Goal: Transaction & Acquisition: Subscribe to service/newsletter

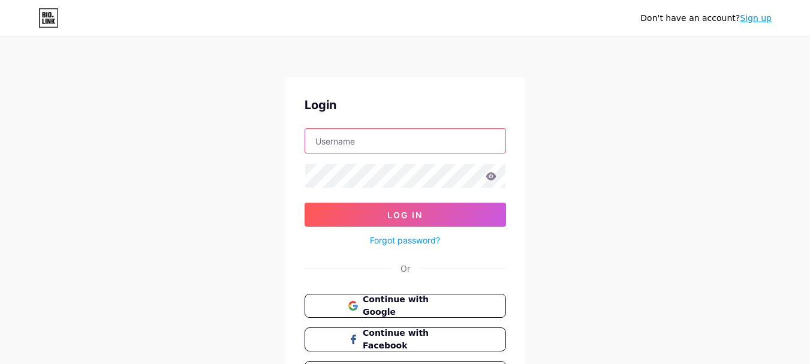
click at [350, 136] on input "text" at bounding box center [405, 141] width 200 height 24
paste input "[EMAIL_ADDRESS][DOMAIN_NAME]"
type input "[EMAIL_ADDRESS][DOMAIN_NAME]"
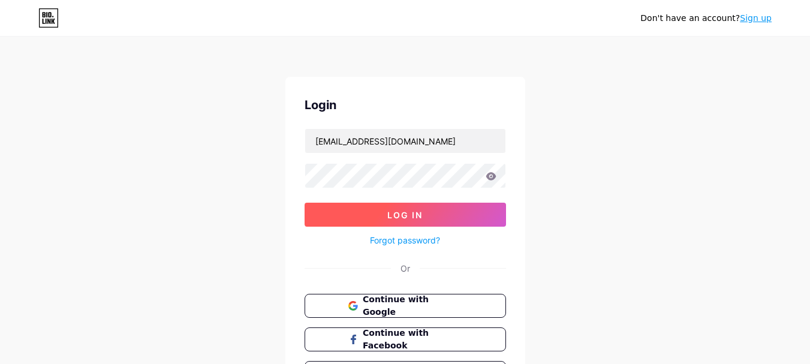
click at [346, 211] on button "Log In" at bounding box center [406, 215] width 202 height 24
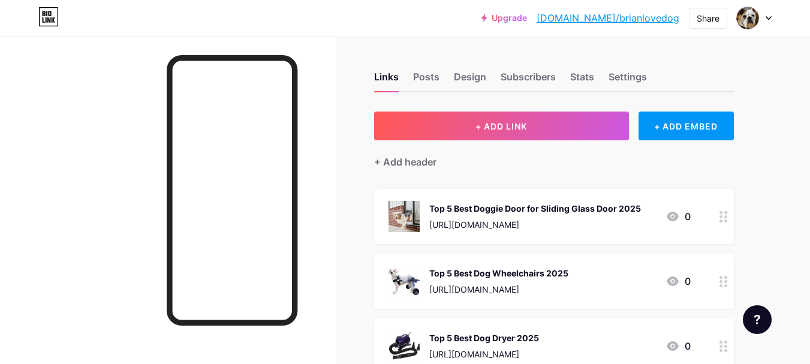
click at [762, 20] on div at bounding box center [754, 18] width 35 height 22
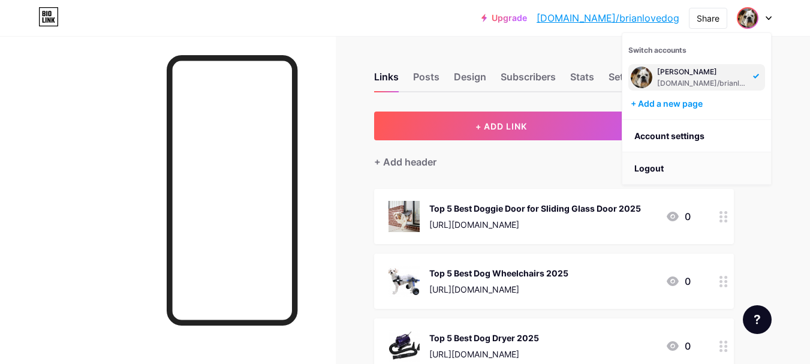
click at [648, 175] on li "Logout" at bounding box center [697, 168] width 149 height 32
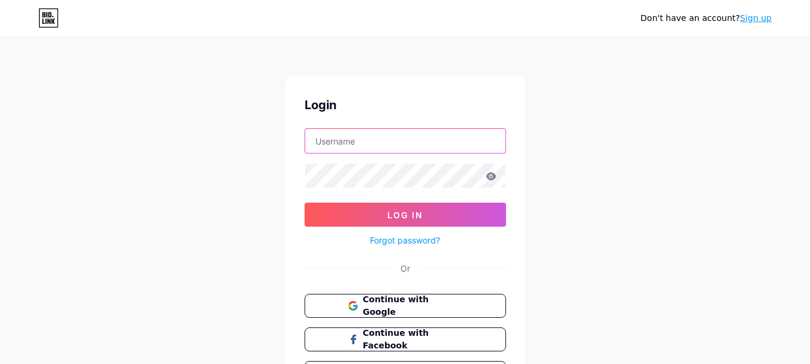
type input "[EMAIL_ADDRESS][DOMAIN_NAME]"
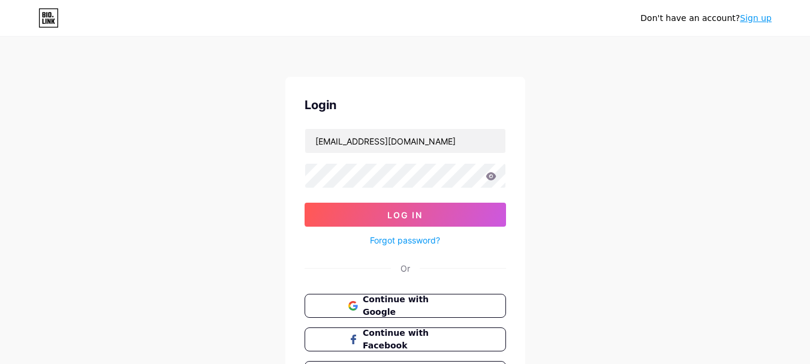
click at [754, 13] on link "Sign up" at bounding box center [756, 18] width 32 height 10
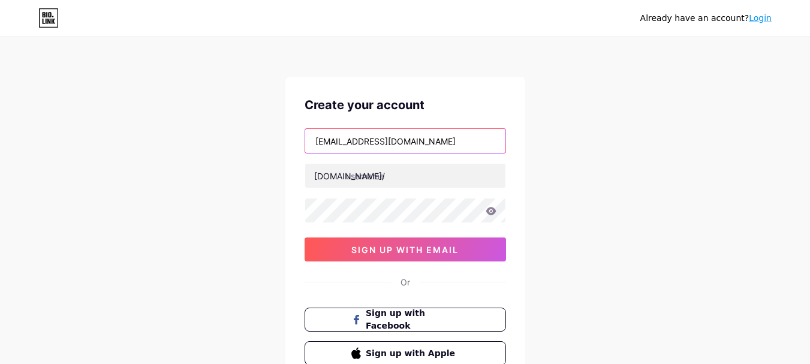
click at [354, 146] on input "[EMAIL_ADDRESS][DOMAIN_NAME]" at bounding box center [405, 141] width 200 height 24
paste input "kdlehuy"
type input "[EMAIL_ADDRESS][DOMAIN_NAME]"
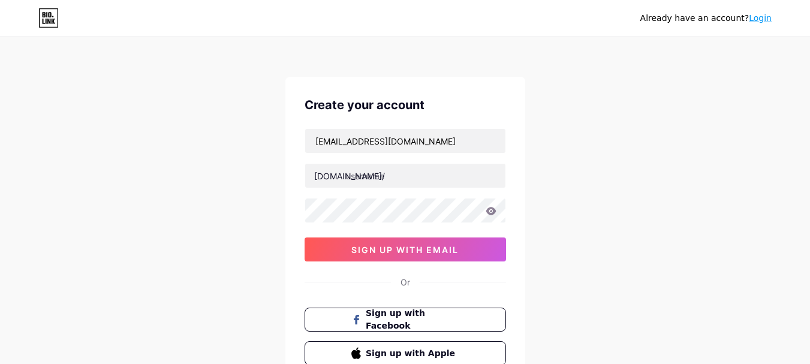
click at [341, 179] on div "[DOMAIN_NAME]/" at bounding box center [349, 176] width 71 height 13
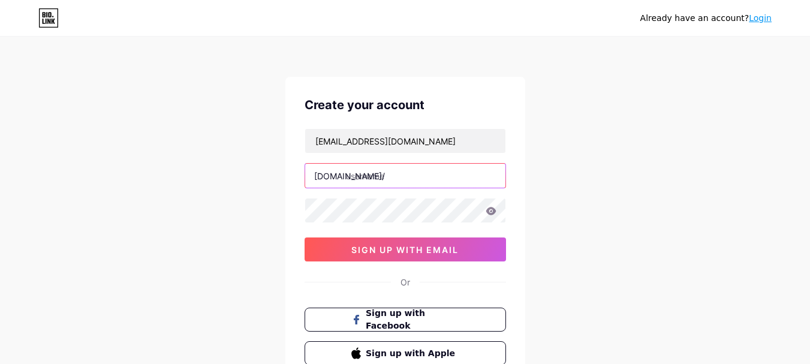
click at [372, 178] on input "text" at bounding box center [405, 176] width 200 height 24
click at [363, 179] on input "text" at bounding box center [405, 176] width 200 height 24
type input "dilanbelly"
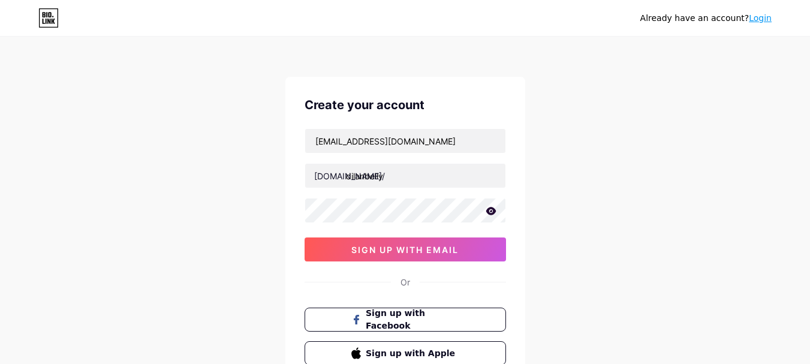
click at [258, 181] on div "Already have an account? Login Create your account [EMAIL_ADDRESS][DOMAIN_NAME]…" at bounding box center [405, 229] width 810 height 459
click at [490, 212] on icon at bounding box center [491, 211] width 11 height 8
click at [222, 206] on div "Already have an account? Login Create your account [EMAIL_ADDRESS][DOMAIN_NAME]…" at bounding box center [405, 229] width 810 height 459
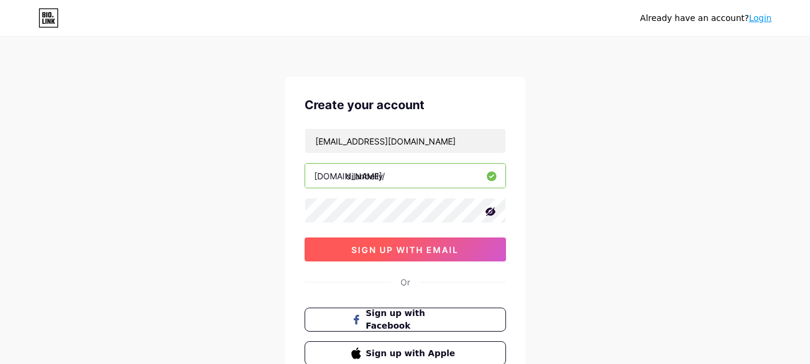
click at [344, 254] on button "sign up with email" at bounding box center [406, 249] width 202 height 24
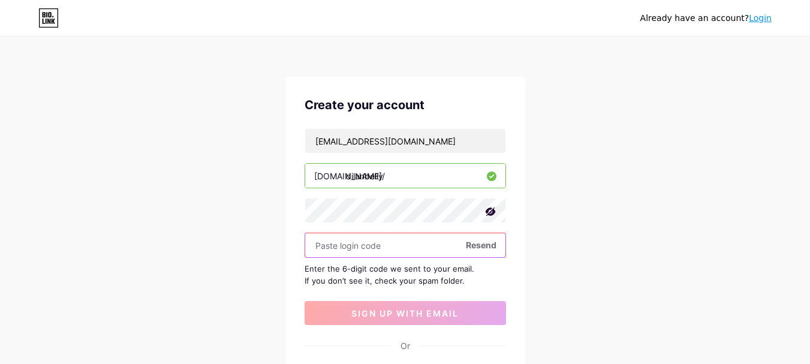
paste input "511042"
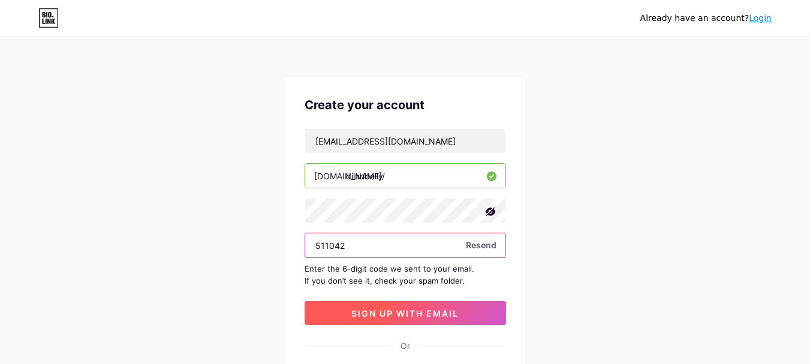
type input "511042"
click at [344, 314] on button "sign up with email" at bounding box center [406, 313] width 202 height 24
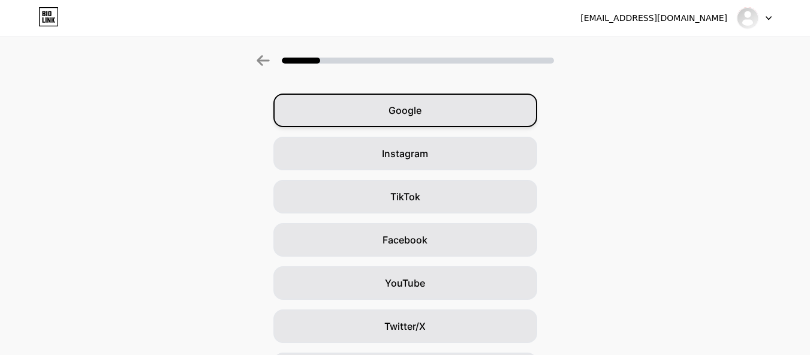
scroll to position [60, 0]
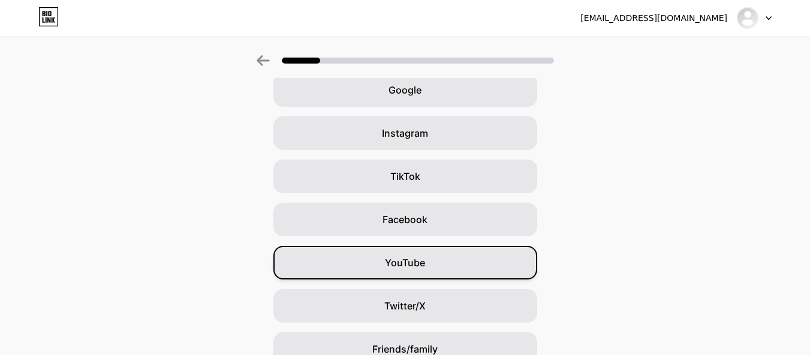
click at [422, 267] on span "YouTube" at bounding box center [405, 262] width 40 height 14
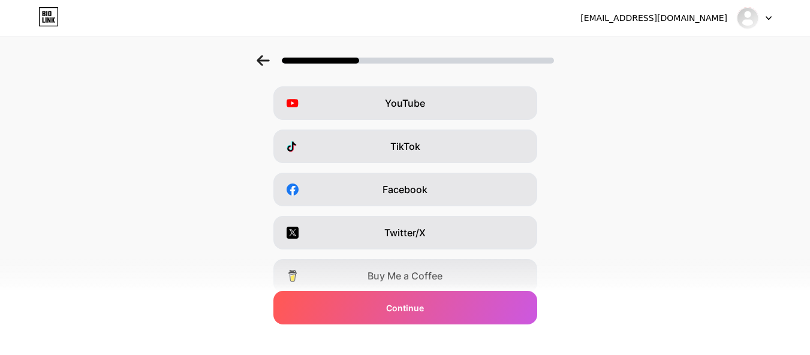
scroll to position [222, 0]
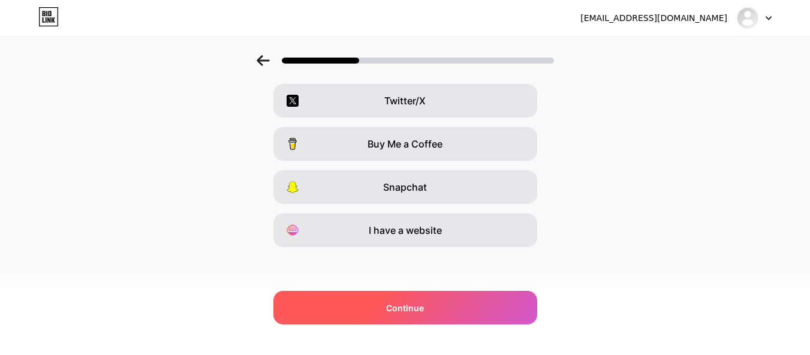
click at [405, 306] on span "Continue" at bounding box center [405, 308] width 38 height 13
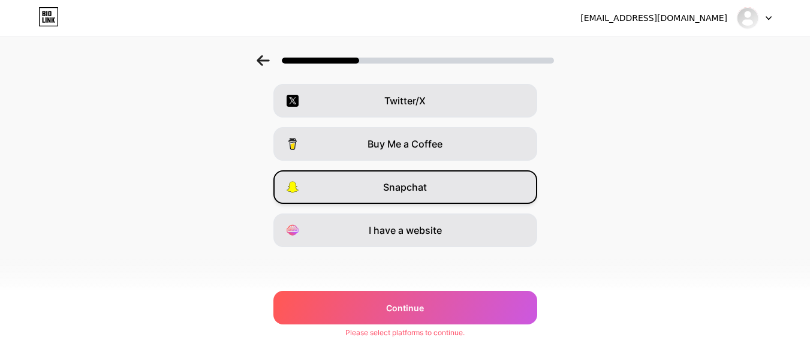
scroll to position [0, 0]
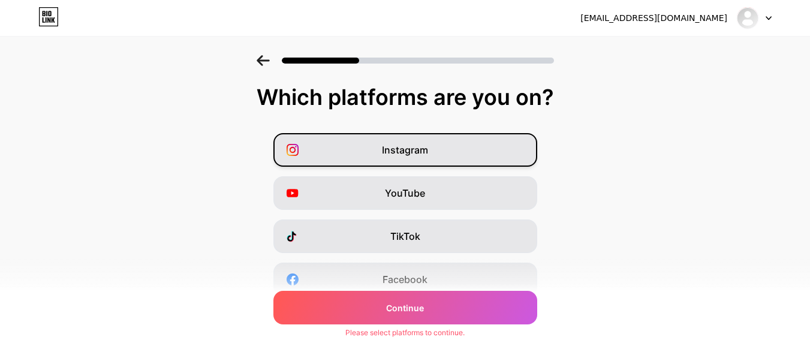
click at [381, 148] on div "Instagram" at bounding box center [405, 150] width 264 height 34
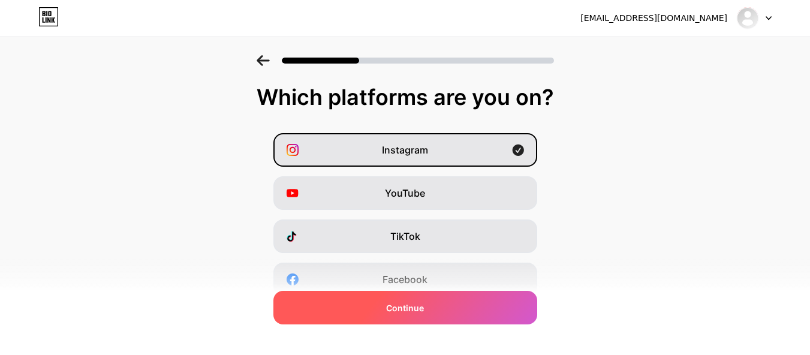
click at [405, 318] on div "Continue" at bounding box center [405, 308] width 264 height 34
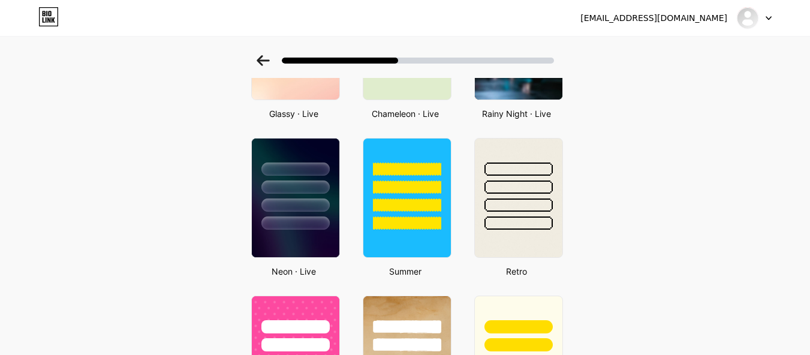
scroll to position [540, 0]
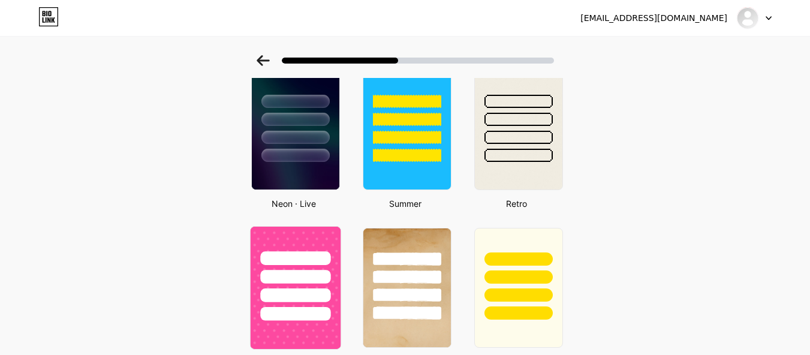
click at [306, 237] on div at bounding box center [295, 274] width 90 height 94
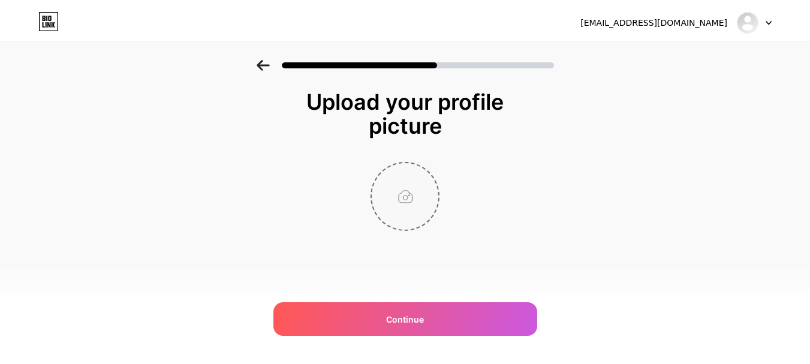
scroll to position [0, 0]
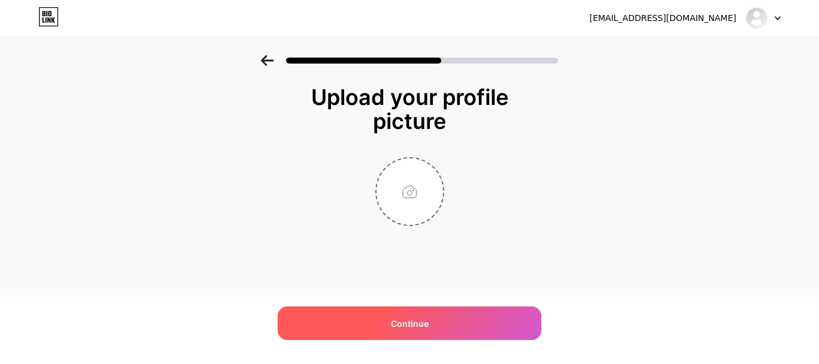
click at [408, 321] on span "Continue" at bounding box center [410, 323] width 38 height 13
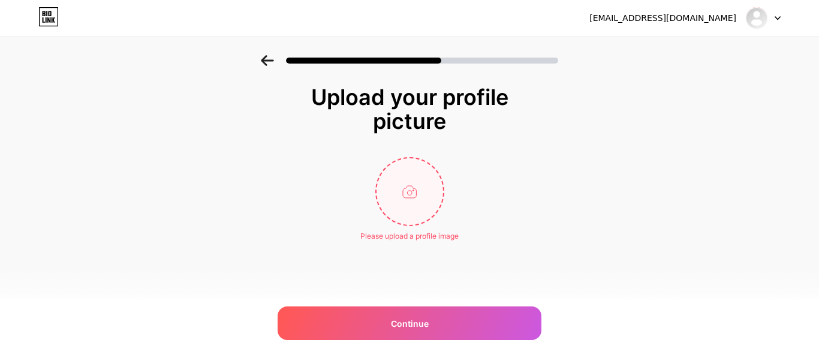
click at [397, 193] on input "file" at bounding box center [410, 191] width 67 height 67
click at [405, 190] on input "file" at bounding box center [410, 191] width 67 height 67
type input "C:\fakepath\f9ca81dcfdc0063af9c48afa73cf11f9.jpg"
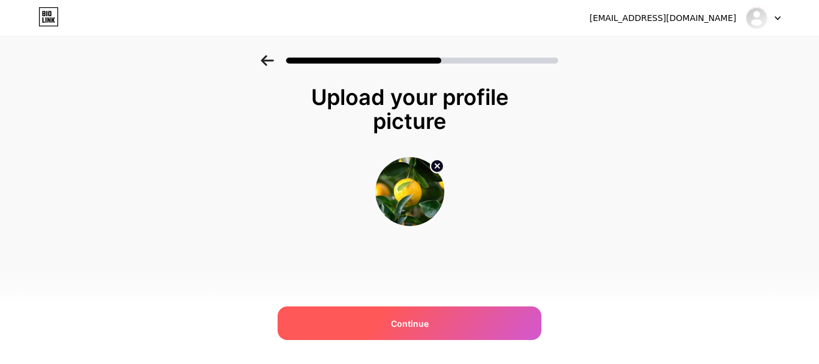
click at [402, 324] on span "Continue" at bounding box center [410, 323] width 38 height 13
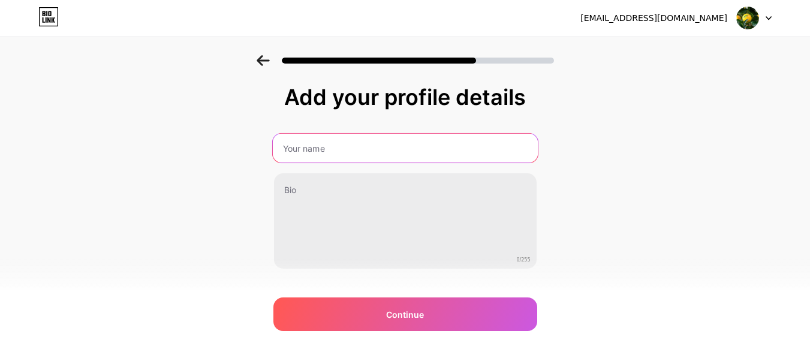
click at [330, 147] on input "text" at bounding box center [404, 148] width 265 height 29
type input "dilan"
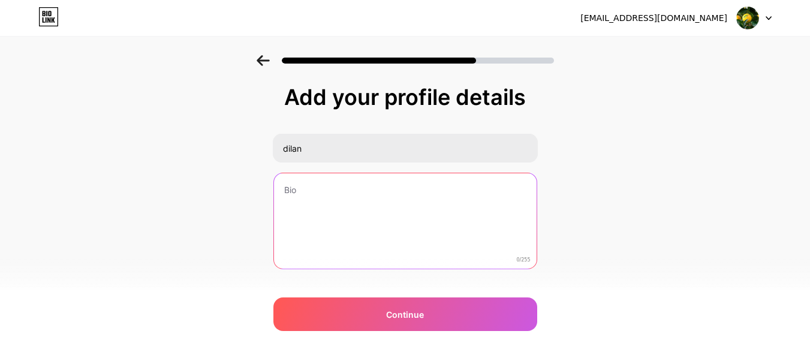
click at [339, 207] on textarea at bounding box center [405, 221] width 263 height 97
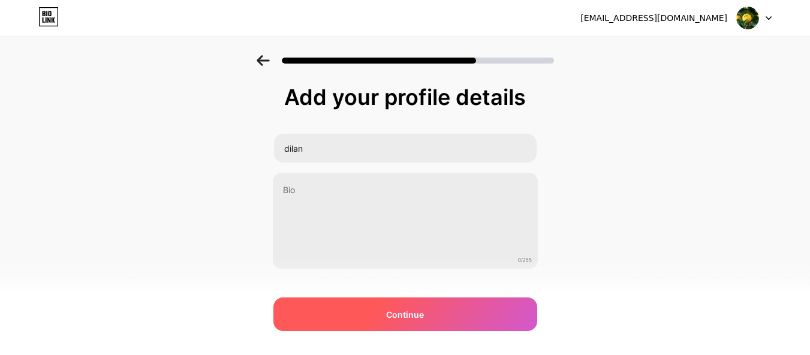
click at [396, 312] on span "Continue" at bounding box center [405, 314] width 38 height 13
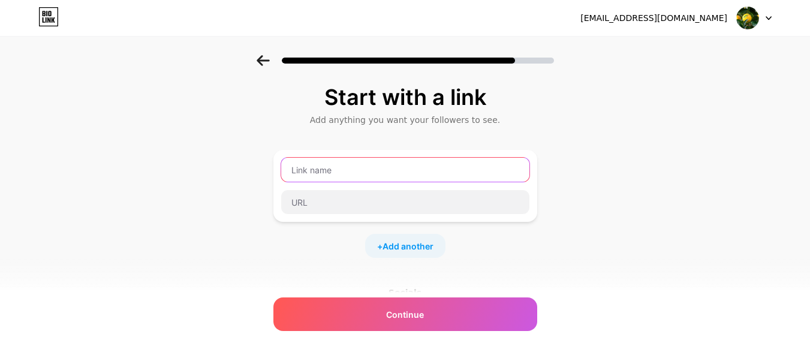
click at [330, 167] on input "text" at bounding box center [405, 170] width 248 height 24
click at [265, 215] on div "Start with a link Add anything you want your followers to see. + Add another So…" at bounding box center [405, 266] width 810 height 422
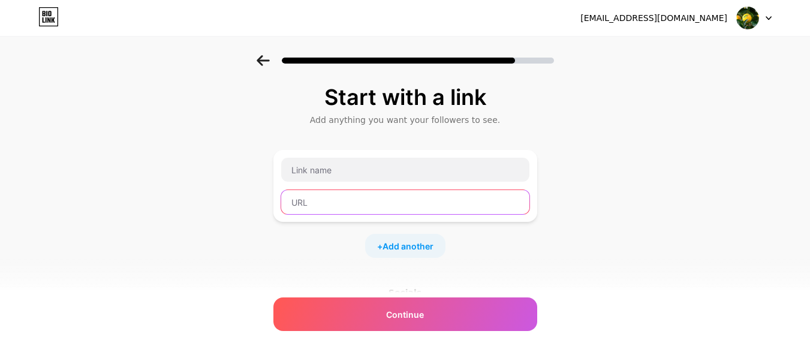
click at [324, 199] on input "text" at bounding box center [405, 202] width 248 height 24
click at [266, 231] on div "Start with a link Add anything you want your followers to see. + Add another So…" at bounding box center [405, 266] width 810 height 422
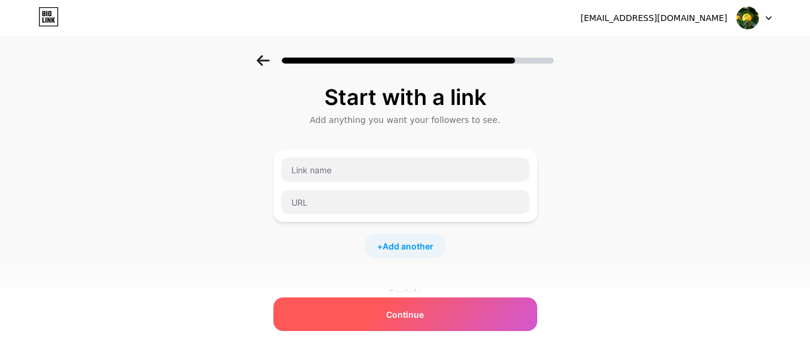
click at [397, 327] on div "Continue" at bounding box center [405, 314] width 264 height 34
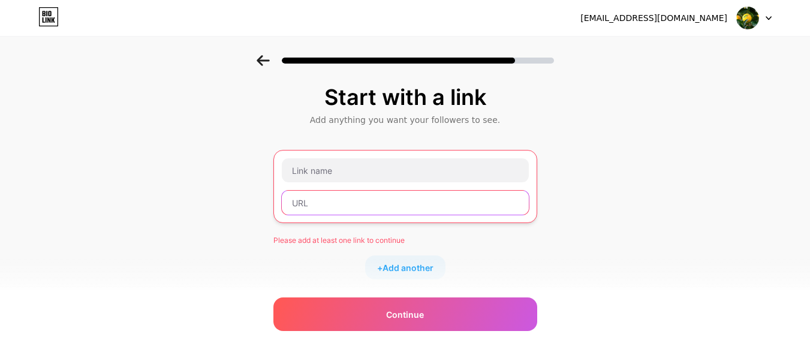
click at [324, 200] on input "text" at bounding box center [405, 203] width 247 height 24
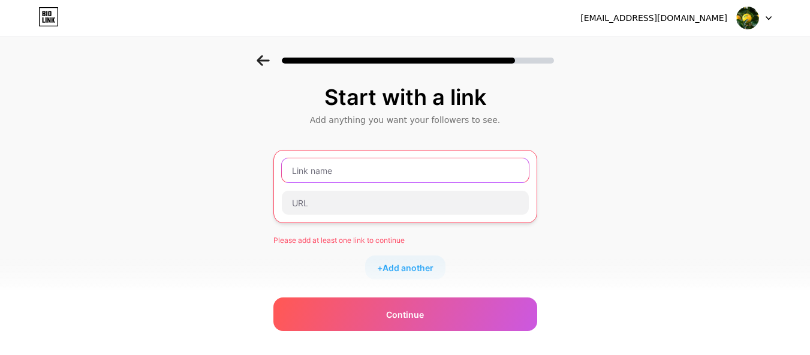
click at [326, 170] on input "text" at bounding box center [405, 170] width 247 height 24
click at [242, 199] on div "Start with a link Add anything you want your followers to see. Please add at le…" at bounding box center [405, 276] width 810 height 443
click at [266, 240] on div "Start with a link Add anything you want your followers to see. Please add at le…" at bounding box center [405, 276] width 810 height 443
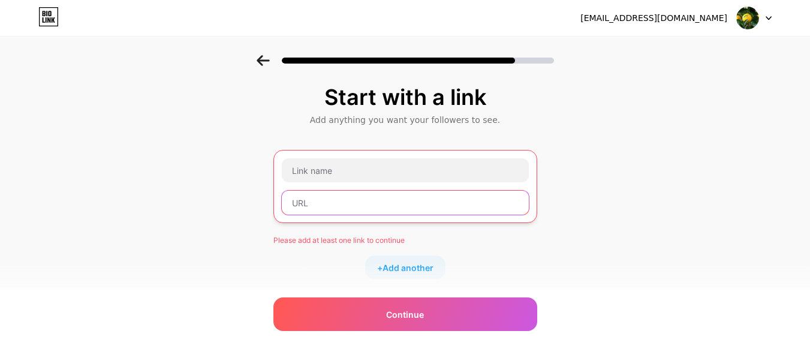
click at [321, 208] on input "text" at bounding box center [405, 203] width 247 height 24
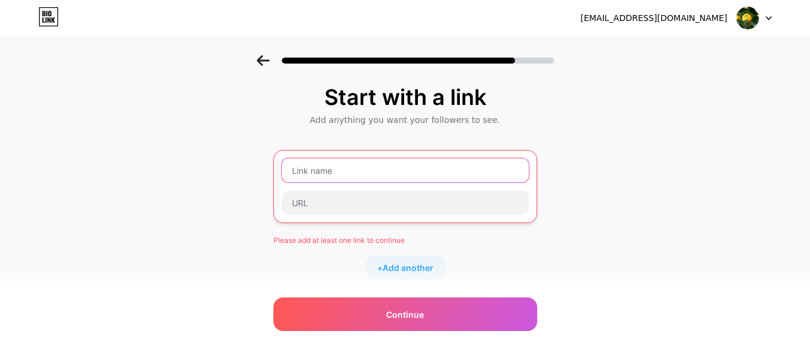
click at [327, 163] on input "text" at bounding box center [405, 170] width 247 height 24
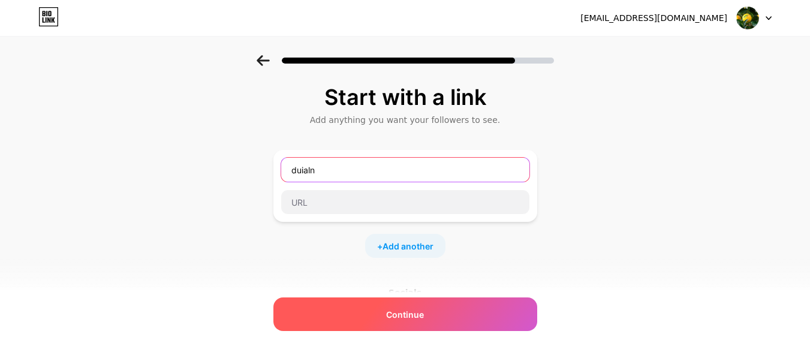
type input "duialn"
click at [384, 314] on div "Continue" at bounding box center [405, 314] width 264 height 34
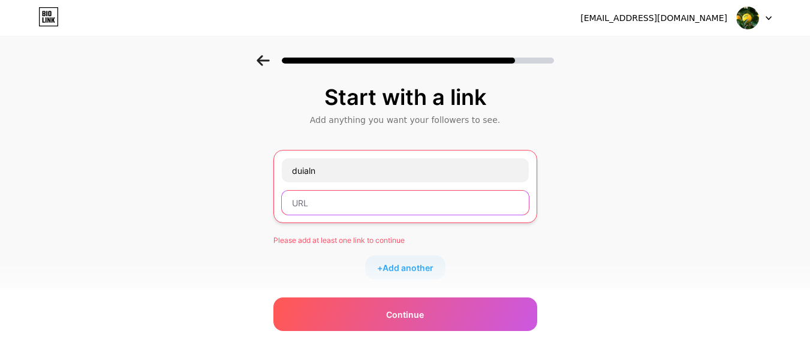
click at [345, 204] on input "text" at bounding box center [405, 203] width 247 height 24
click at [312, 205] on input "text" at bounding box center [405, 203] width 247 height 24
paste input "[URL][DOMAIN_NAME]"
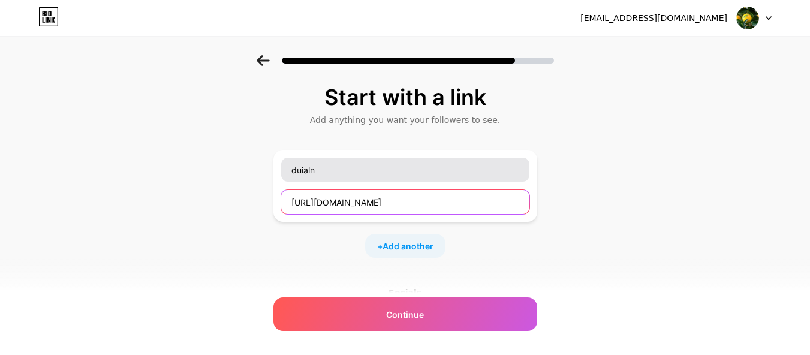
type input "[URL][DOMAIN_NAME]"
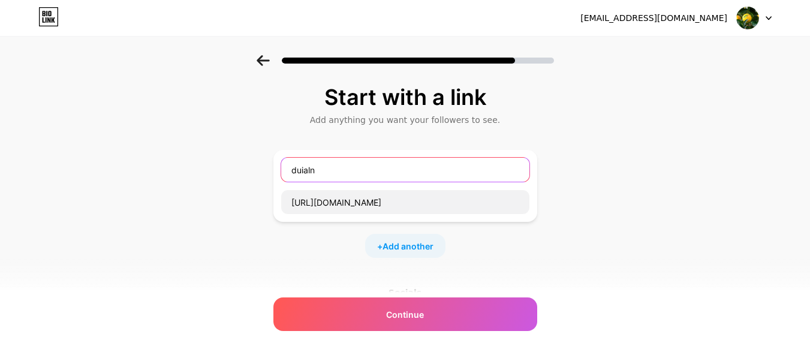
drag, startPoint x: 321, startPoint y: 169, endPoint x: 300, endPoint y: 170, distance: 21.0
click at [300, 170] on input "duialn" at bounding box center [405, 170] width 248 height 24
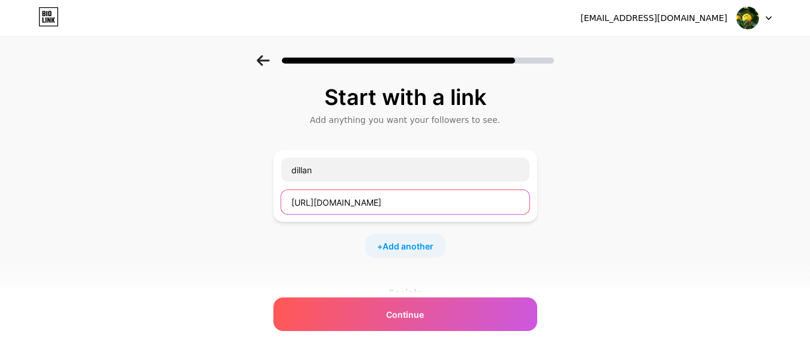
drag, startPoint x: 406, startPoint y: 200, endPoint x: 456, endPoint y: 202, distance: 49.8
click at [456, 202] on input "[URL][DOMAIN_NAME]" at bounding box center [405, 202] width 248 height 24
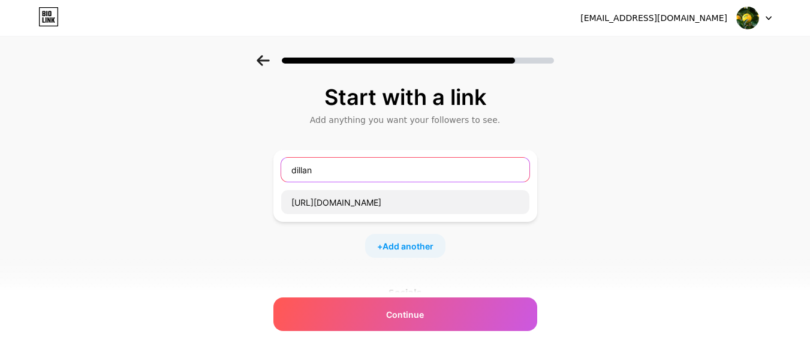
drag, startPoint x: 326, startPoint y: 172, endPoint x: 243, endPoint y: 167, distance: 83.5
click at [243, 167] on div "Start with a link Add anything you want your followers to see. dillan [URL][DOM…" at bounding box center [405, 266] width 810 height 422
paste input "Dillanbellyfat"
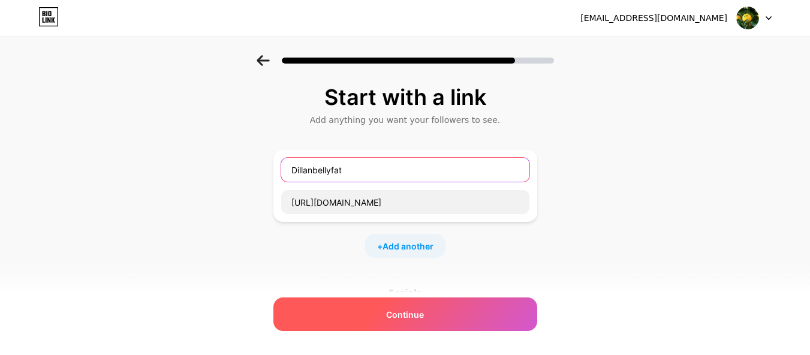
type input "Dillanbellyfat"
click at [372, 318] on div "Continue" at bounding box center [405, 314] width 264 height 34
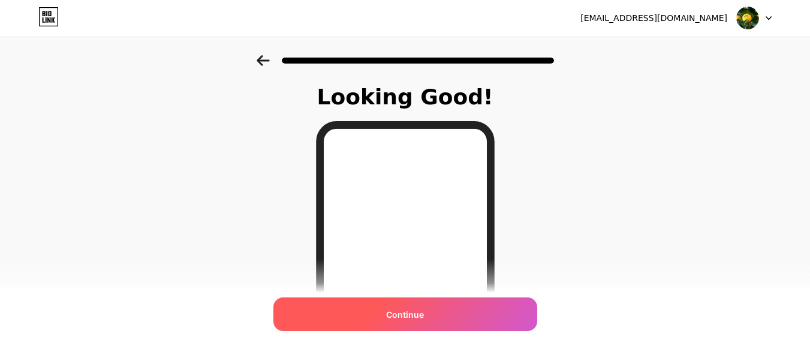
click at [391, 318] on span "Continue" at bounding box center [405, 314] width 38 height 13
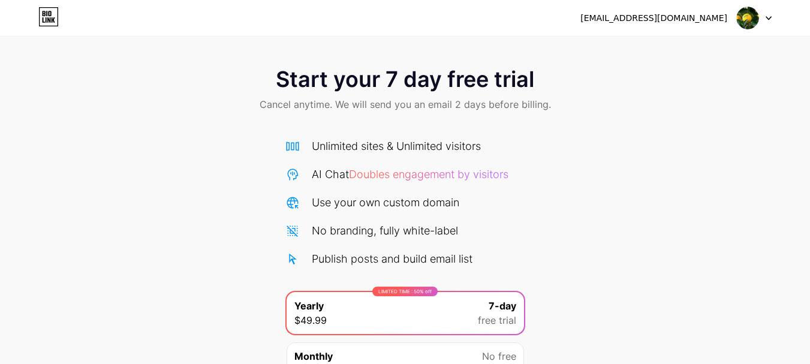
click at [769, 18] on icon at bounding box center [768, 18] width 5 height 3
click at [737, 22] on img at bounding box center [747, 18] width 23 height 23
click at [742, 17] on img at bounding box center [747, 18] width 23 height 23
click at [47, 15] on icon at bounding box center [46, 13] width 1 height 5
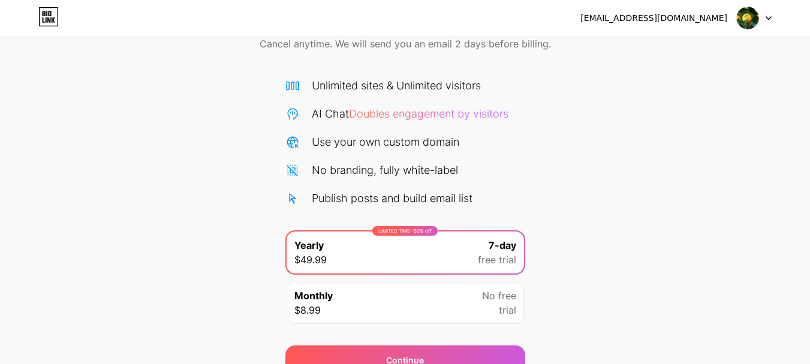
scroll to position [119, 0]
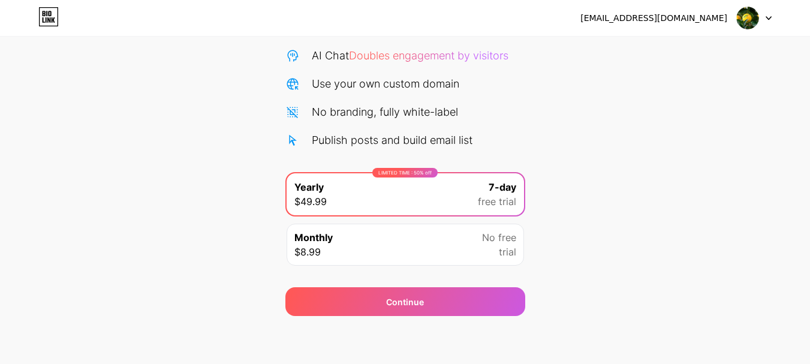
click at [305, 236] on span "Monthly" at bounding box center [313, 237] width 38 height 14
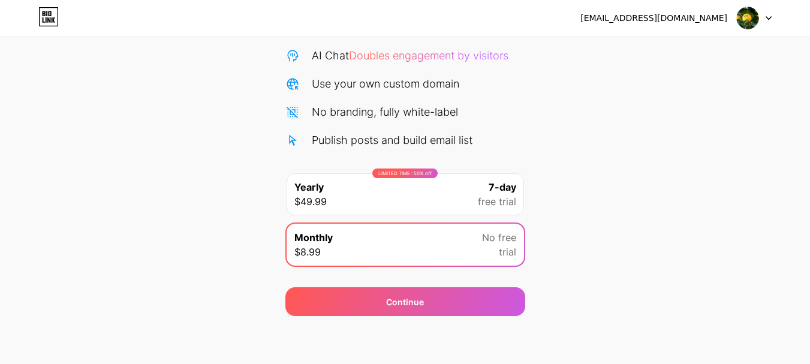
click at [519, 240] on div "Monthly $8.99 No free trial" at bounding box center [405, 245] width 237 height 42
click at [504, 236] on span "No free" at bounding box center [499, 237] width 34 height 14
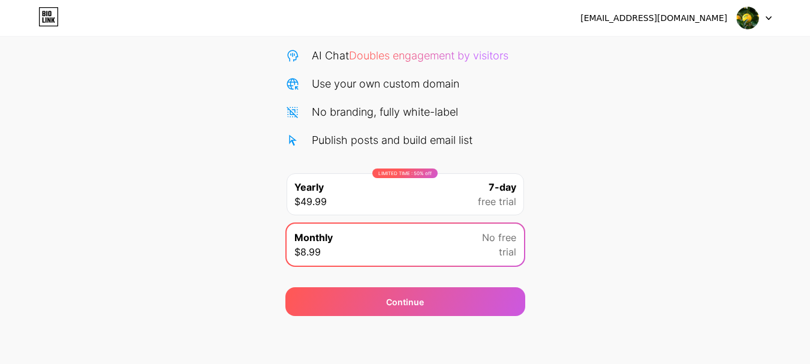
click at [504, 255] on span "trial" at bounding box center [507, 252] width 17 height 14
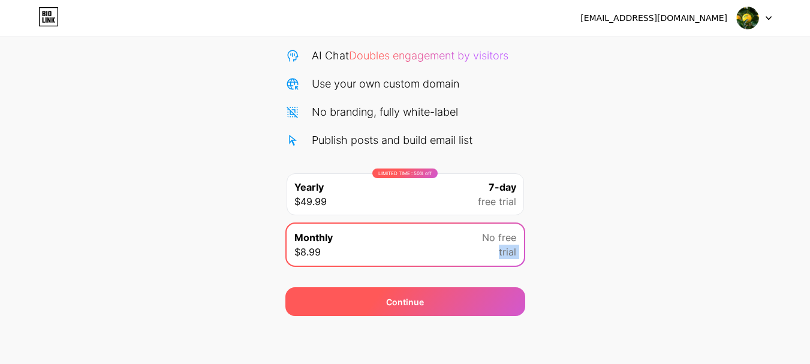
click at [365, 297] on div "Continue" at bounding box center [405, 301] width 240 height 29
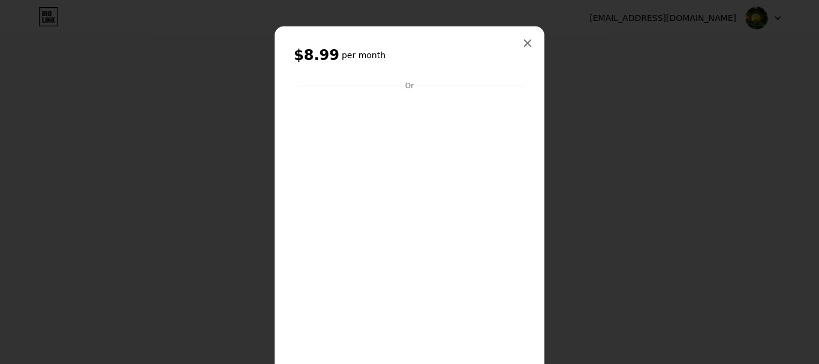
click at [531, 41] on div at bounding box center [528, 43] width 22 height 22
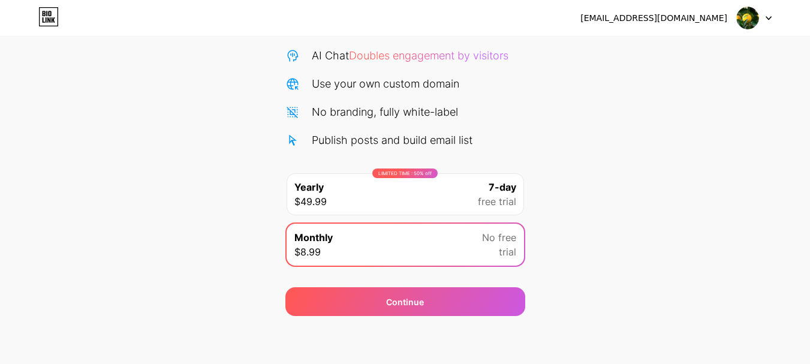
scroll to position [0, 0]
